Goal: Information Seeking & Learning: Learn about a topic

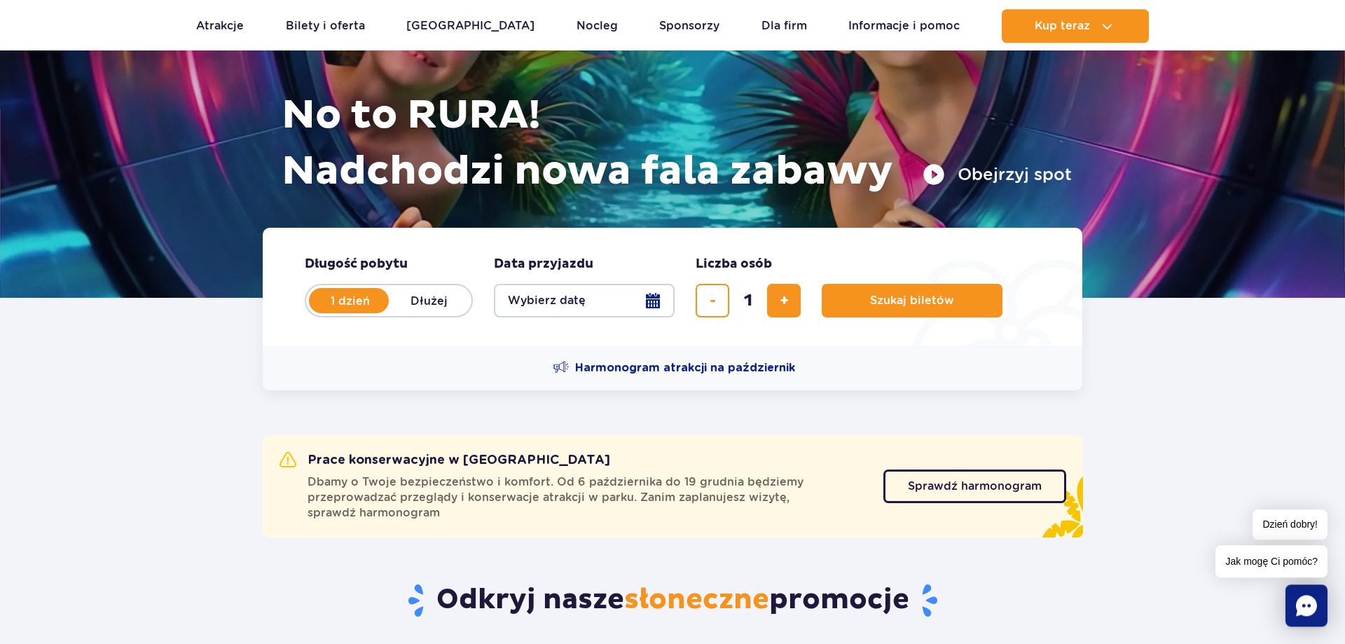
scroll to position [143, 0]
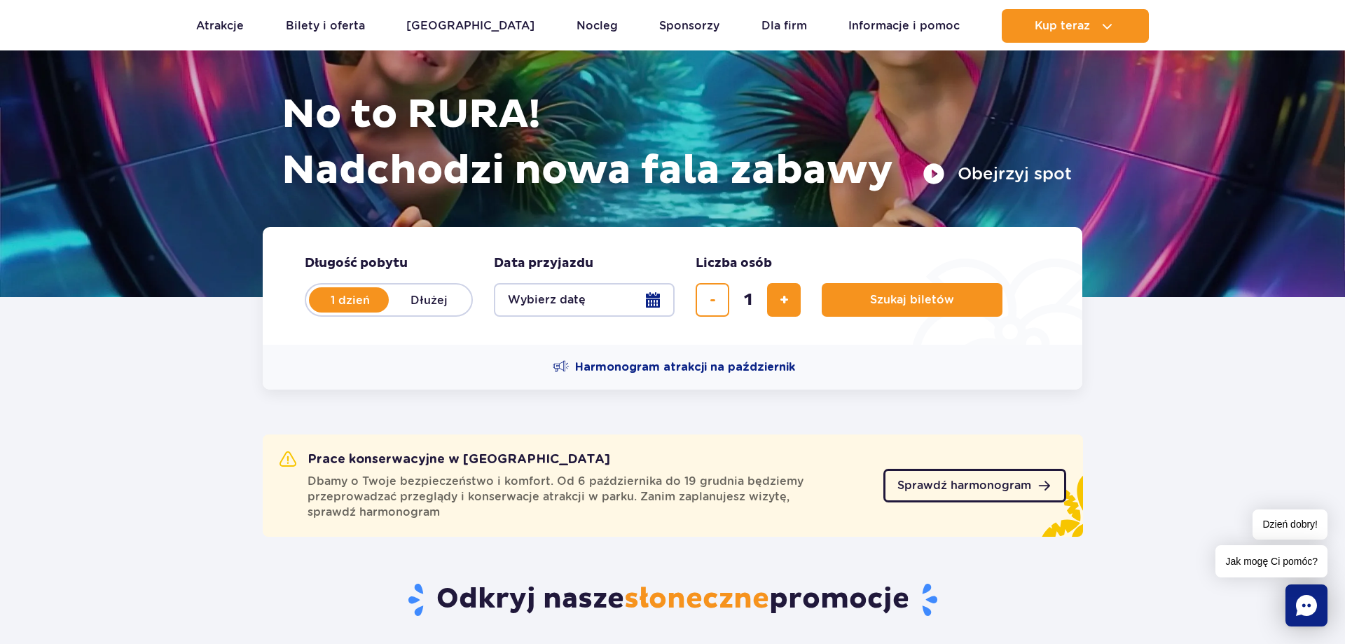
click at [970, 498] on link "Sprawdź harmonogram" at bounding box center [974, 486] width 183 height 34
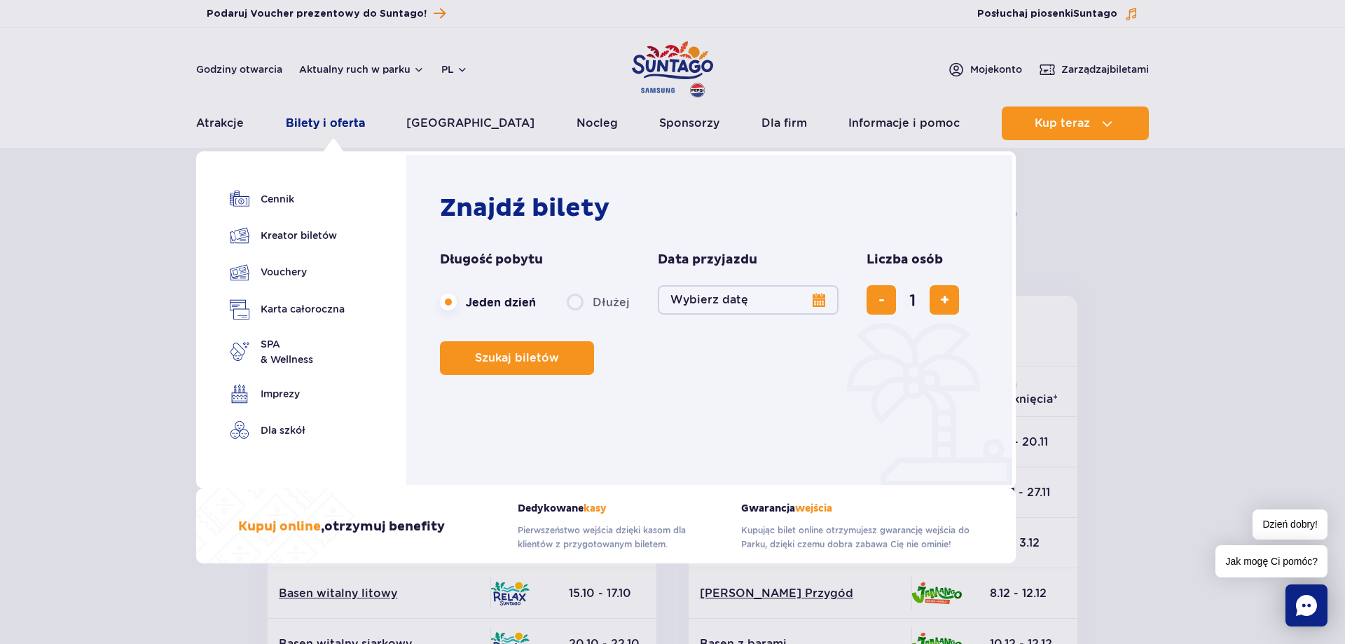
click at [322, 132] on link "Bilety i oferta" at bounding box center [325, 123] width 79 height 34
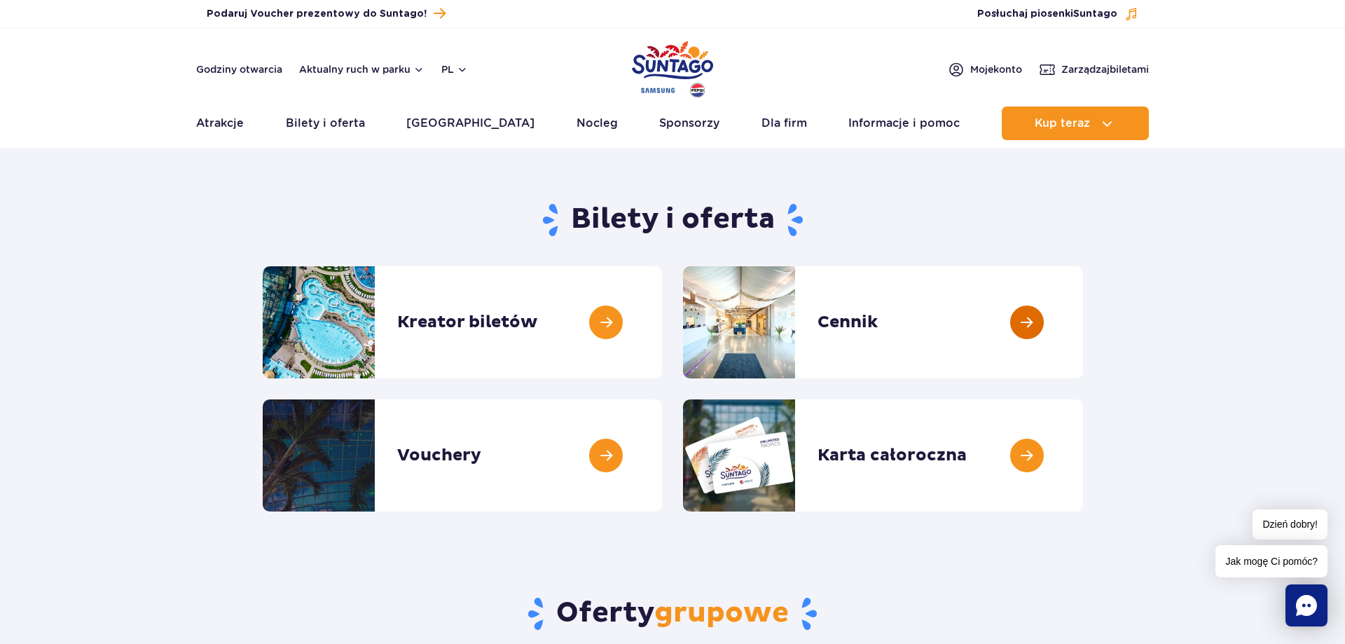
click at [1083, 320] on link at bounding box center [1083, 322] width 0 height 112
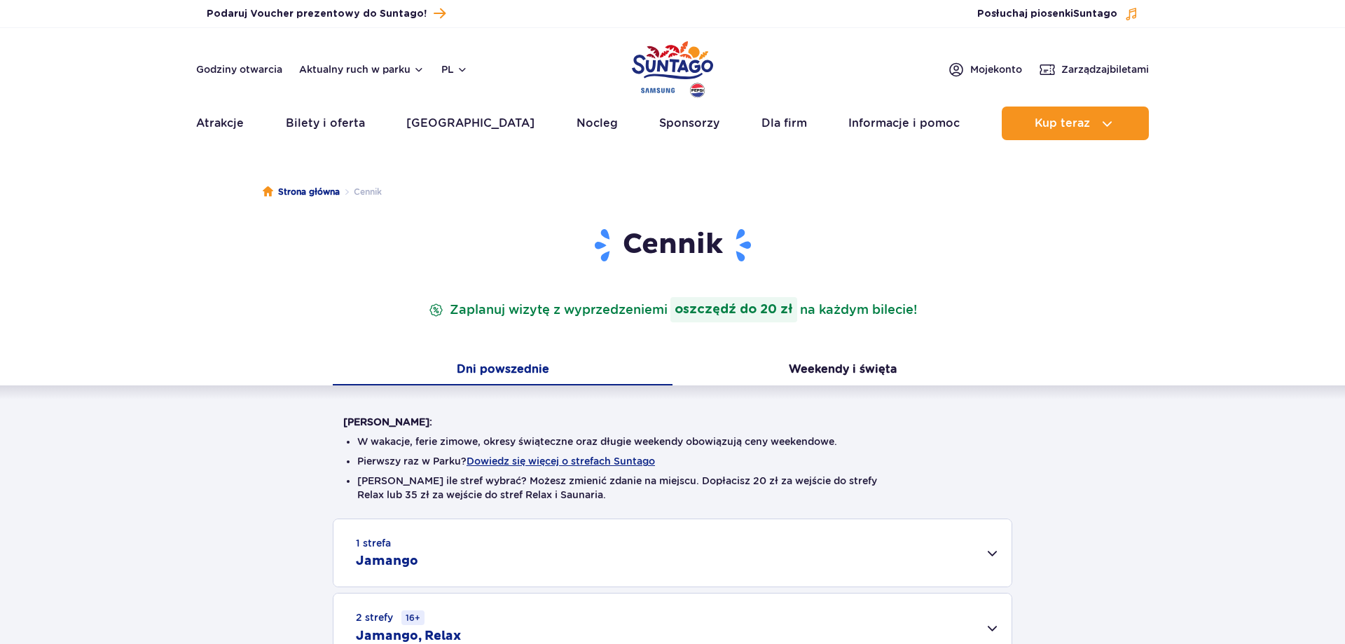
scroll to position [214, 0]
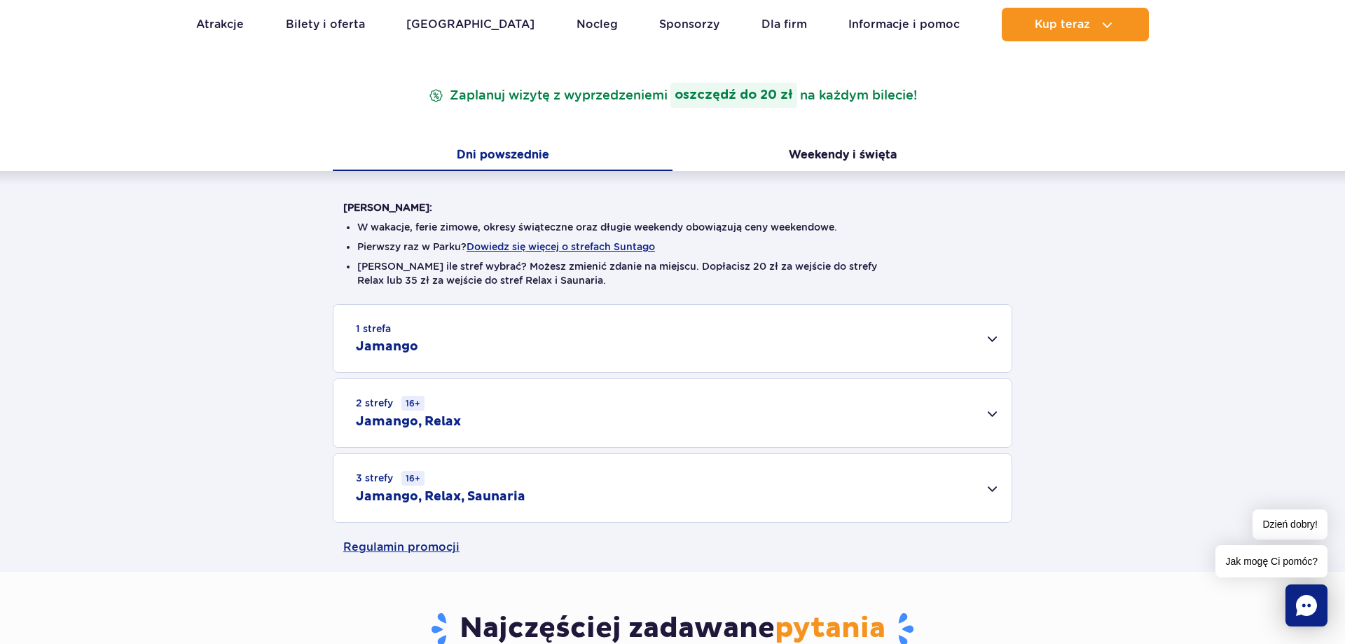
click at [532, 420] on div "2 strefy 16+ Jamango, Relax" at bounding box center [672, 413] width 678 height 68
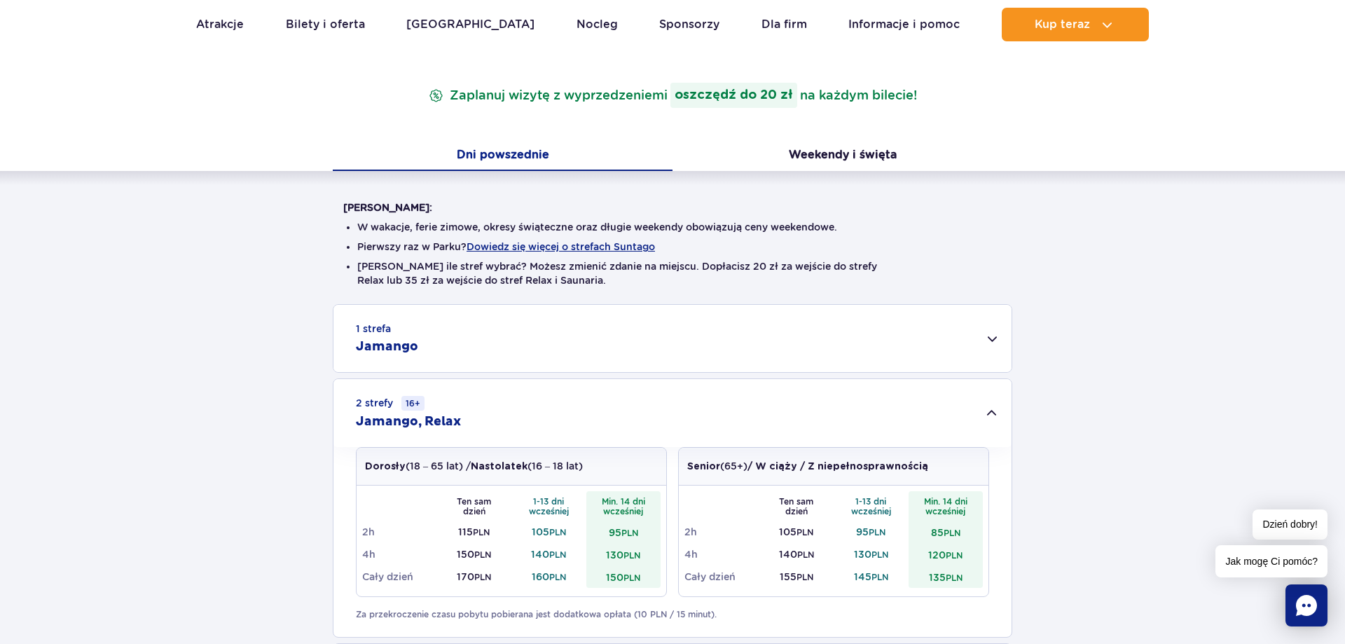
click at [535, 419] on div "2 strefy 16+ Jamango, Relax" at bounding box center [672, 413] width 678 height 68
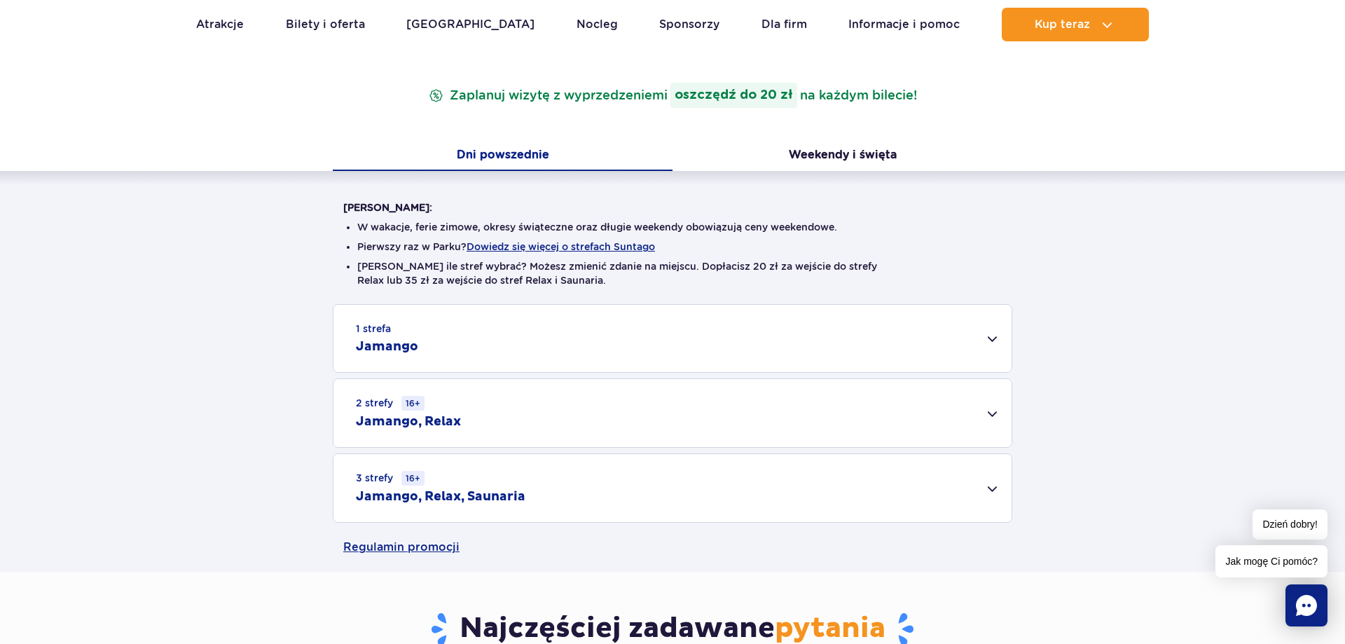
click at [534, 343] on div "1 strefa Jamango" at bounding box center [672, 338] width 678 height 67
